Goal: Navigation & Orientation: Find specific page/section

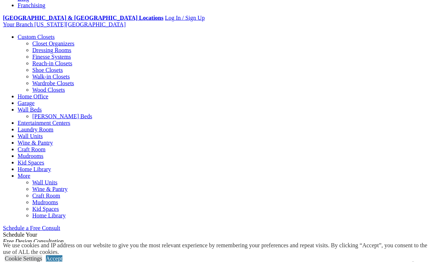
scroll to position [265, 0]
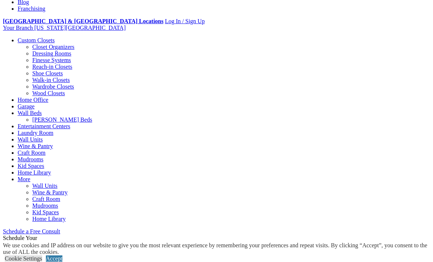
click at [35, 103] on link "Garage" at bounding box center [26, 106] width 17 height 6
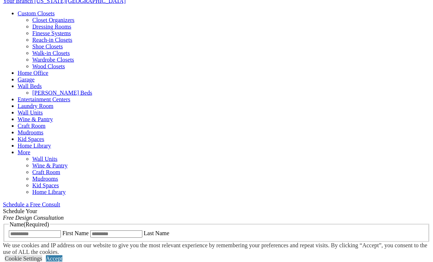
scroll to position [293, 0]
click at [53, 102] on link "Laundry Room" at bounding box center [36, 105] width 36 height 6
